Goal: Task Accomplishment & Management: Use online tool/utility

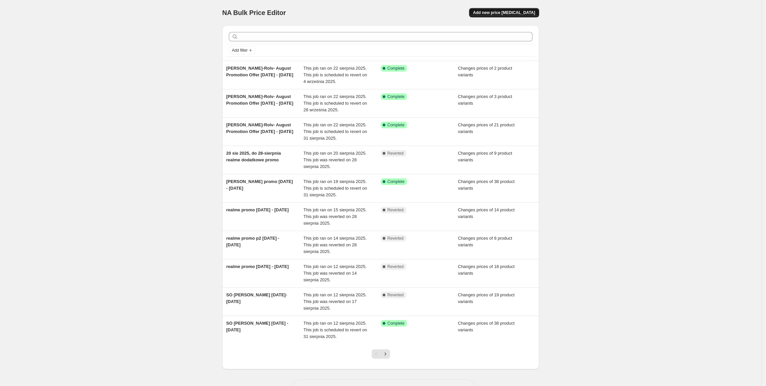
click at [510, 15] on button "Add new price [MEDICAL_DATA]" at bounding box center [504, 12] width 70 height 9
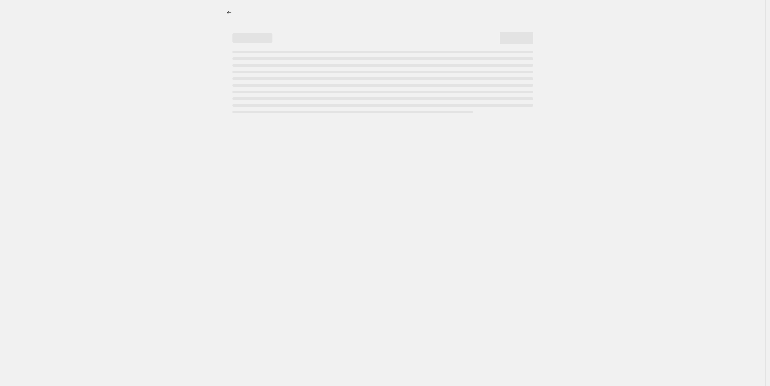
select select "percentage"
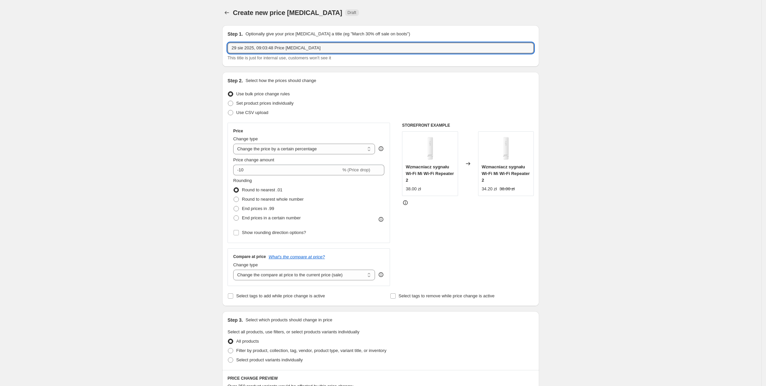
drag, startPoint x: 337, startPoint y: 49, endPoint x: 221, endPoint y: 45, distance: 116.2
click at [221, 45] on div "Step 1. Optionally give your price [MEDICAL_DATA] a title (eg "March 30% off sa…" at bounding box center [378, 323] width 322 height 606
click at [246, 48] on input "realme [DATE] - [DATE]" at bounding box center [381, 48] width 306 height 11
type input "realme promo [DATE] - [DATE]"
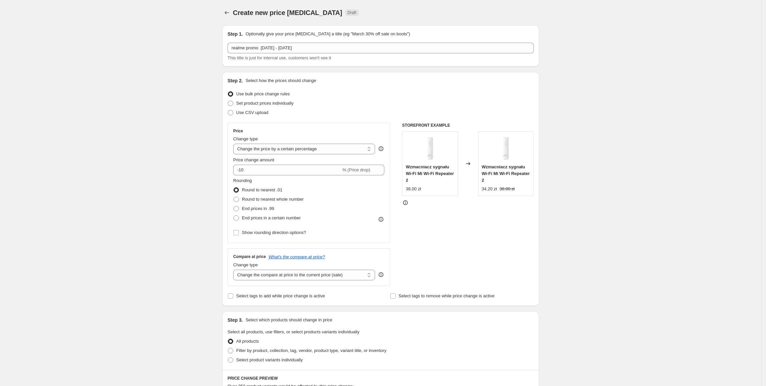
click at [330, 41] on div "Step 1. Optionally give your price [MEDICAL_DATA] a title (eg "March 30% off sa…" at bounding box center [381, 46] width 306 height 31
click at [262, 101] on span "Set product prices individually" at bounding box center [264, 103] width 57 height 5
click at [228, 101] on input "Set product prices individually" at bounding box center [228, 101] width 0 height 0
radio input "true"
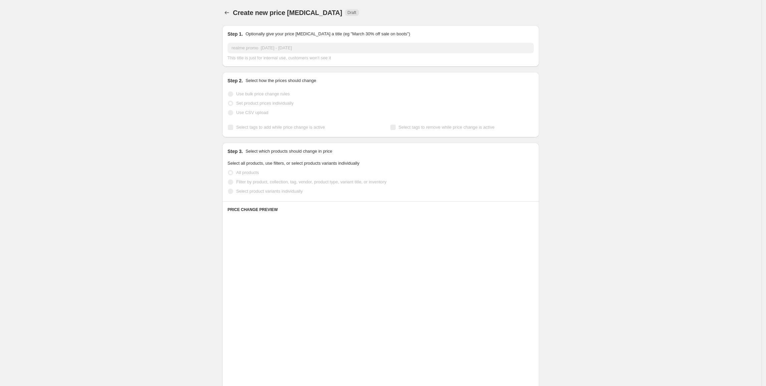
click at [248, 192] on span "Select product variants individually" at bounding box center [269, 191] width 66 height 5
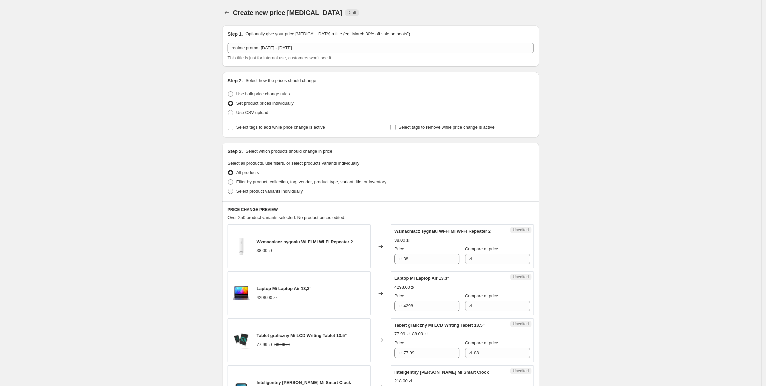
click at [233, 194] on span at bounding box center [230, 191] width 5 height 5
click at [228, 189] on input "Select product variants individually" at bounding box center [228, 189] width 0 height 0
radio input "true"
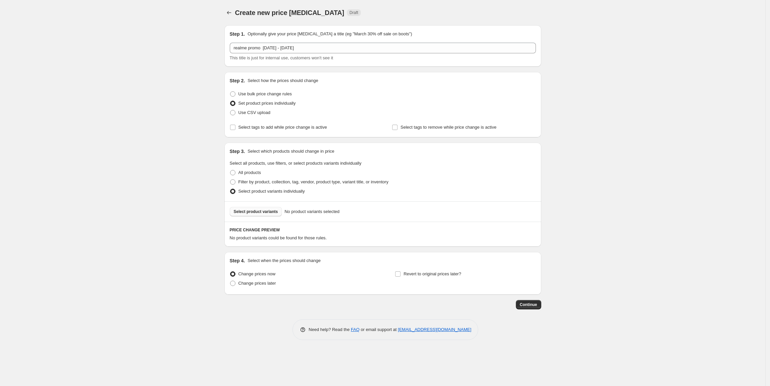
click at [256, 213] on span "Select product variants" at bounding box center [256, 211] width 44 height 5
